Goal: Transaction & Acquisition: Book appointment/travel/reservation

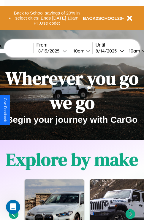
click at [20, 51] on input "text" at bounding box center [11, 51] width 45 height 5
type input "**********"
click at [59, 51] on div "8 / 13 / 2025" at bounding box center [50, 51] width 24 height 6
select select "*"
select select "****"
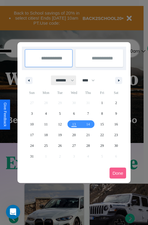
click at [62, 80] on select "******* ******** ***** ***** *** **** **** ****** ********* ******* ******** **…" at bounding box center [63, 80] width 25 height 10
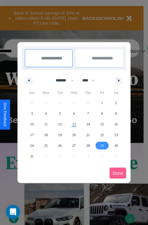
click at [102, 145] on span "29" at bounding box center [103, 145] width 4 height 11
type input "**********"
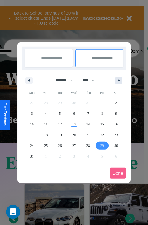
click at [119, 80] on icon "button" at bounding box center [120, 80] width 3 height 2
select select "*"
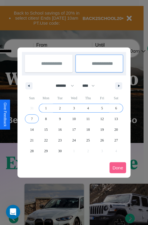
click at [32, 118] on span "7" at bounding box center [32, 118] width 2 height 11
type input "**********"
select select "*"
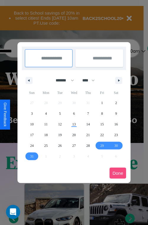
click at [118, 173] on button "Done" at bounding box center [118, 172] width 17 height 11
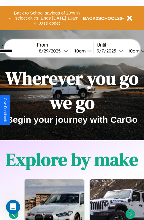
scroll to position [0, 22]
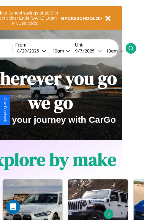
click at [134, 48] on icon at bounding box center [131, 48] width 6 height 6
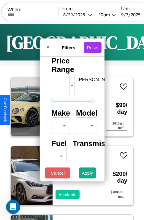
scroll to position [0, 37]
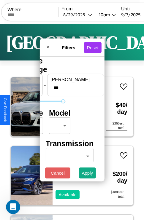
type input "***"
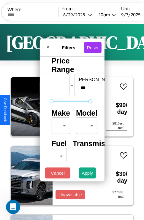
scroll to position [48, 0]
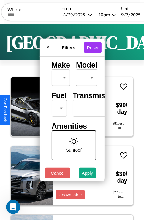
type input "*"
click at [58, 107] on body "CarGo Where From 8 / 29 / 2025 10am Until 9 / 7 / 2025 10am Become a Host Login…" at bounding box center [72, 122] width 144 height 245
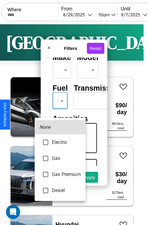
type input "***"
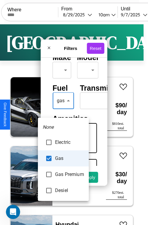
click at [63, 109] on div at bounding box center [74, 112] width 148 height 225
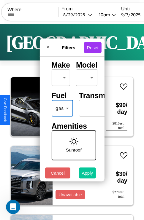
click at [88, 175] on button "Apply" at bounding box center [87, 173] width 17 height 11
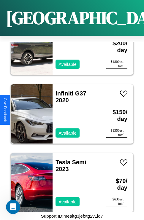
scroll to position [6567, 0]
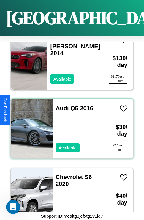
click at [60, 105] on link "Audi Q5 2016" at bounding box center [75, 108] width 38 height 7
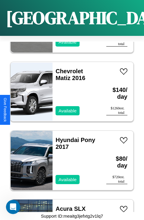
scroll to position [642, 0]
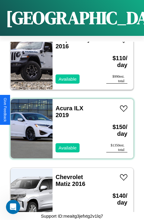
click at [70, 125] on div "Acura ILX 2019 Available" at bounding box center [77, 128] width 48 height 59
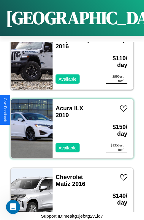
click at [70, 125] on div "Acura ILX 2019 Available" at bounding box center [77, 128] width 48 height 59
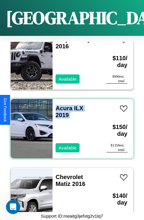
click at [70, 125] on div "Acura ILX 2019 Available" at bounding box center [77, 128] width 48 height 59
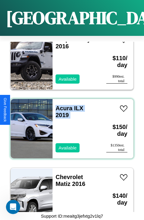
click at [70, 125] on div "Acura ILX 2019 Available" at bounding box center [77, 128] width 48 height 59
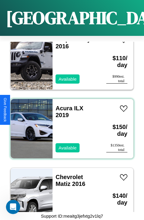
click at [70, 125] on div "Acura ILX 2019 Available" at bounding box center [77, 128] width 48 height 59
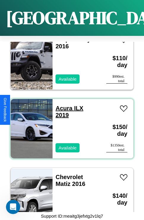
click at [62, 105] on link "Acura ILX 2019" at bounding box center [70, 111] width 28 height 13
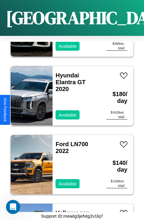
scroll to position [8634, 0]
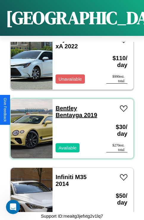
click at [64, 105] on link "Bentley Bentayga 2019" at bounding box center [77, 111] width 42 height 13
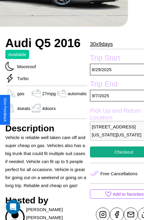
scroll to position [144, 25]
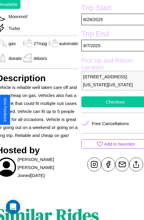
click at [110, 108] on button "Checkout" at bounding box center [115, 102] width 68 height 11
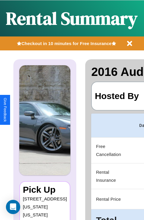
scroll to position [0, 115]
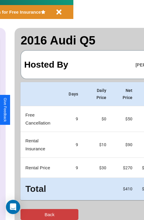
click at [29, 215] on button "Back" at bounding box center [49, 214] width 58 height 11
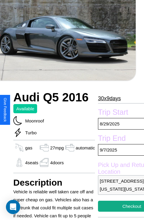
scroll to position [119, 25]
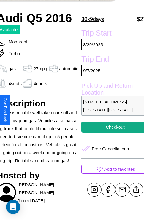
click at [110, 110] on p "[STREET_ADDRESS][US_STATE][US_STATE]" at bounding box center [115, 106] width 68 height 20
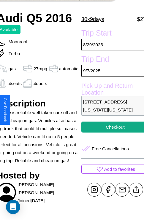
click at [110, 110] on p "[STREET_ADDRESS][US_STATE][US_STATE]" at bounding box center [115, 106] width 68 height 20
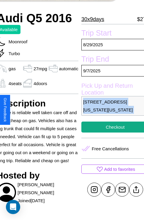
click at [110, 110] on p "[STREET_ADDRESS][US_STATE][US_STATE]" at bounding box center [115, 106] width 68 height 20
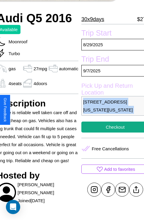
click at [110, 110] on p "[STREET_ADDRESS][US_STATE][US_STATE]" at bounding box center [115, 106] width 68 height 20
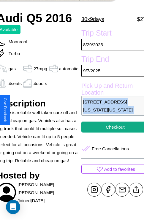
click at [110, 110] on p "[STREET_ADDRESS][US_STATE][US_STATE]" at bounding box center [115, 106] width 68 height 20
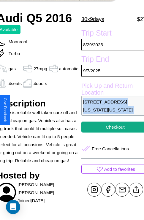
click at [110, 110] on p "[STREET_ADDRESS][US_STATE][US_STATE]" at bounding box center [115, 106] width 68 height 20
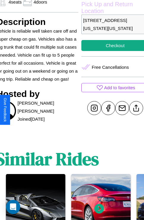
scroll to position [207, 25]
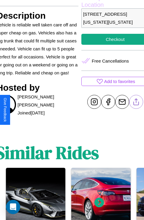
click at [136, 103] on line at bounding box center [136, 101] width 0 height 4
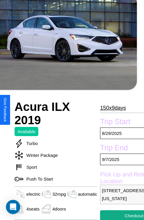
scroll to position [119, 29]
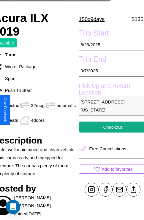
click at [110, 110] on p "5084 Chestnut Street San Francisco California 41599 United States" at bounding box center [113, 106] width 68 height 20
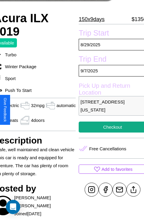
click at [110, 110] on p "5084 Chestnut Street San Francisco California 41599 United States" at bounding box center [113, 106] width 68 height 20
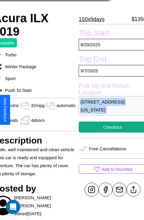
click at [110, 110] on p "5084 Chestnut Street San Francisco California 41599 United States" at bounding box center [113, 106] width 68 height 20
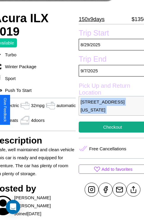
click at [110, 110] on p "5084 Chestnut Street San Francisco California 41599 United States" at bounding box center [113, 106] width 68 height 20
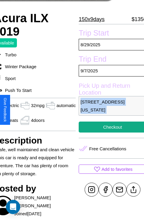
click at [110, 110] on p "5084 Chestnut Street San Francisco California 41599 United States" at bounding box center [113, 106] width 68 height 20
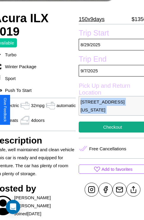
click at [110, 110] on p "5084 Chestnut Street San Francisco California 41599 United States" at bounding box center [113, 106] width 68 height 20
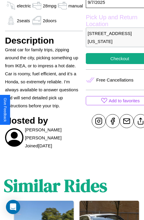
scroll to position [175, 18]
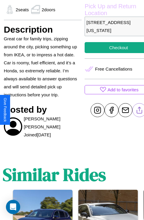
click at [140, 110] on line at bounding box center [140, 109] width 0 height 4
